Goal: Task Accomplishment & Management: Manage account settings

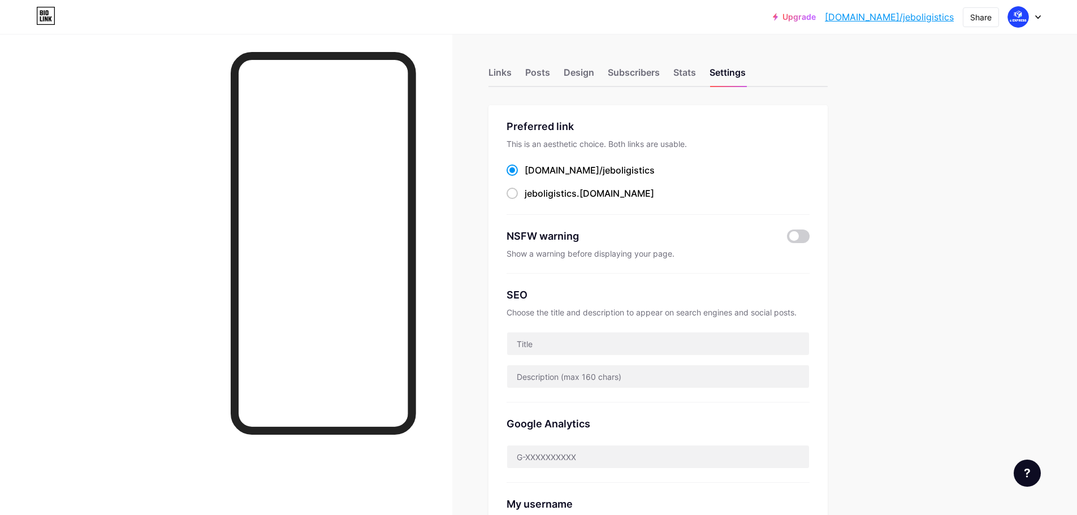
scroll to position [339, 0]
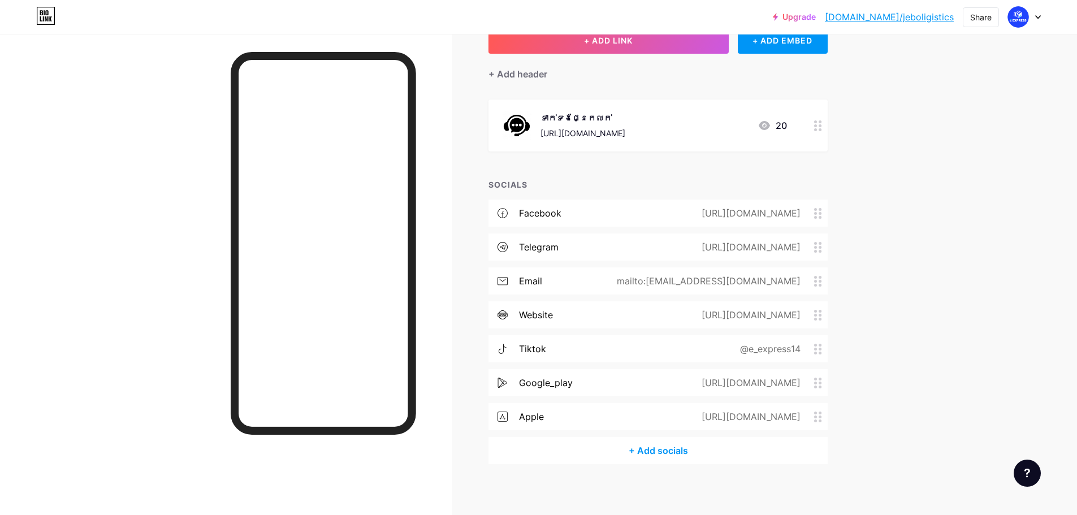
scroll to position [84, 0]
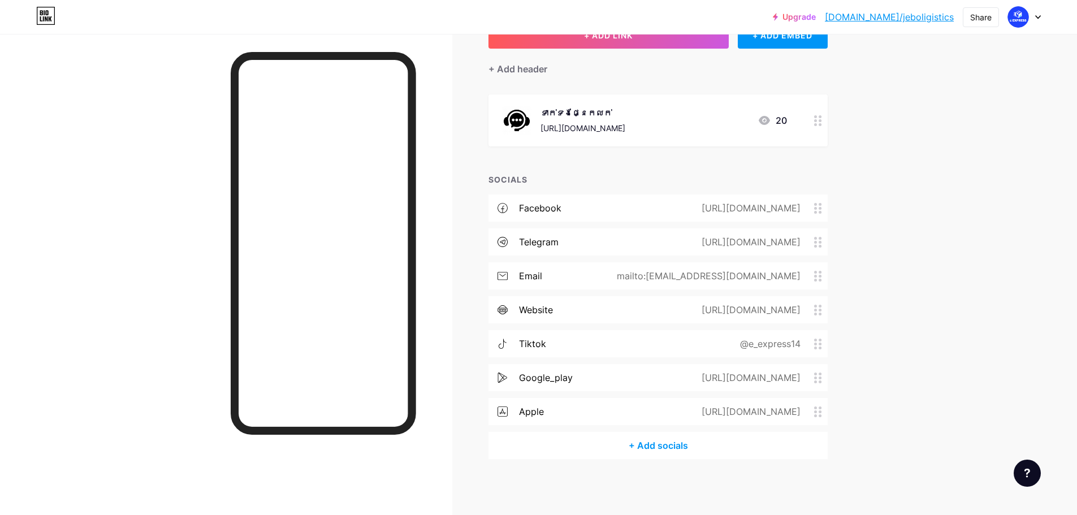
click at [565, 341] on div "tiktok @e_express14" at bounding box center [658, 343] width 339 height 27
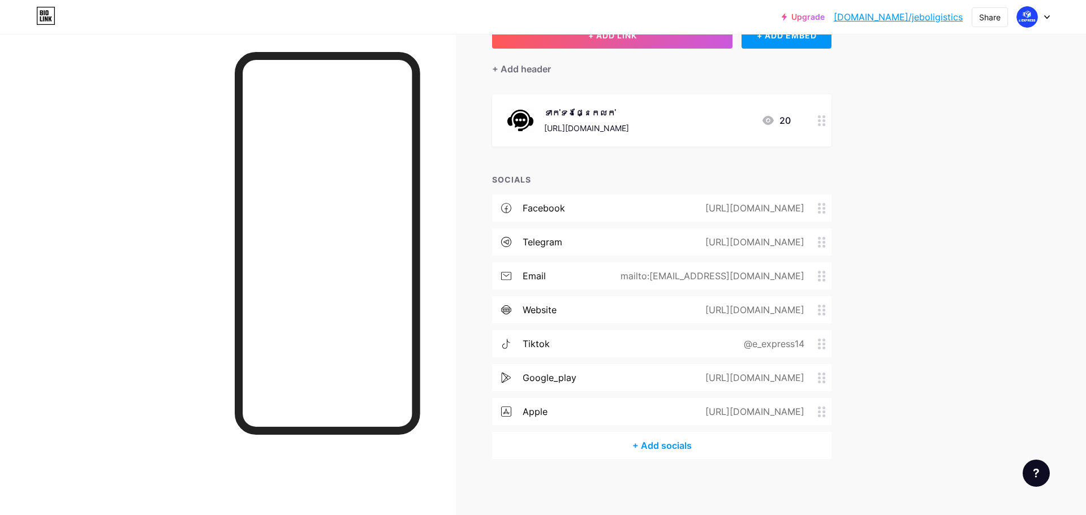
click at [542, 253] on input "e_express14" at bounding box center [543, 256] width 204 height 19
drag, startPoint x: 502, startPoint y: 256, endPoint x: 443, endPoint y: 256, distance: 59.4
click at [443, 256] on input "e_express14" at bounding box center [543, 256] width 204 height 19
click at [498, 252] on input "e_express14" at bounding box center [543, 256] width 204 height 19
drag, startPoint x: 521, startPoint y: 252, endPoint x: 427, endPoint y: 250, distance: 93.9
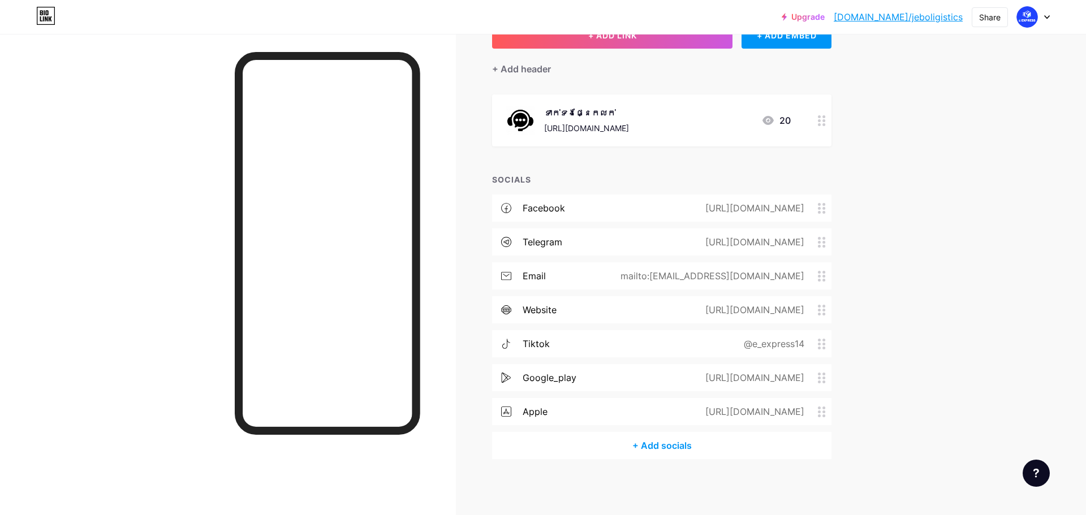
click at [427, 250] on div "Tiktok Tiktok e_express14 Remove icon Save" at bounding box center [543, 257] width 254 height 149
paste input "[URL][DOMAIN_NAME]"
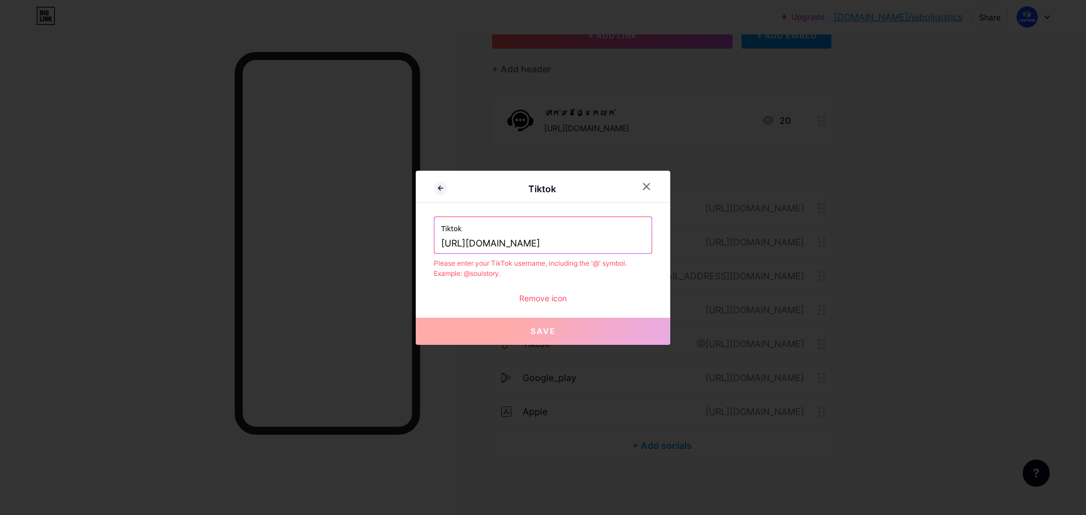
drag, startPoint x: 542, startPoint y: 247, endPoint x: 418, endPoint y: 242, distance: 124.5
click at [418, 242] on div "Tiktok Tiktok [URL][DOMAIN_NAME] Please enter your TikTok username, including t…" at bounding box center [543, 258] width 254 height 174
drag, startPoint x: 444, startPoint y: 243, endPoint x: 432, endPoint y: 248, distance: 13.2
click at [432, 248] on div "Tiktok Tiktok /@e_express14 Please enter your TikTok username, including the '@…" at bounding box center [543, 258] width 254 height 174
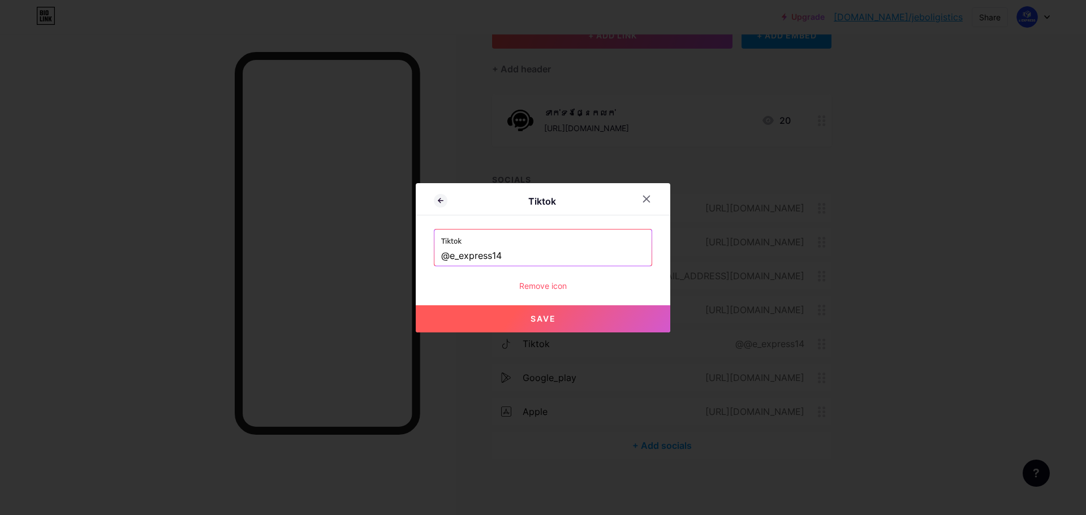
click at [559, 318] on button "Save" at bounding box center [543, 318] width 254 height 27
type input "[URL][DOMAIN_NAME]"
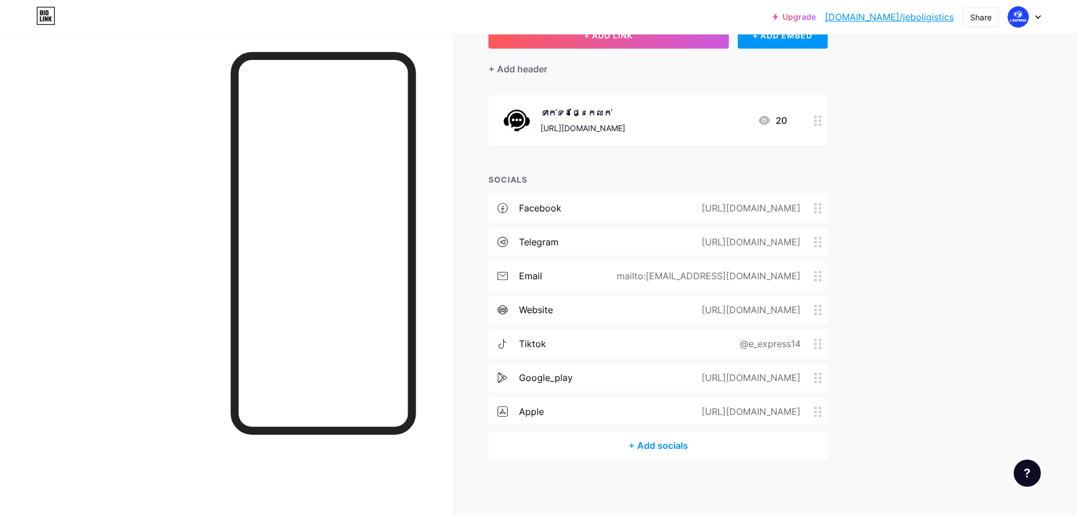
click at [948, 282] on div "Upgrade [DOMAIN_NAME]/jeboli... [DOMAIN_NAME]/jeboligistics Share Switch accoun…" at bounding box center [538, 215] width 1077 height 599
